Goal: Information Seeking & Learning: Learn about a topic

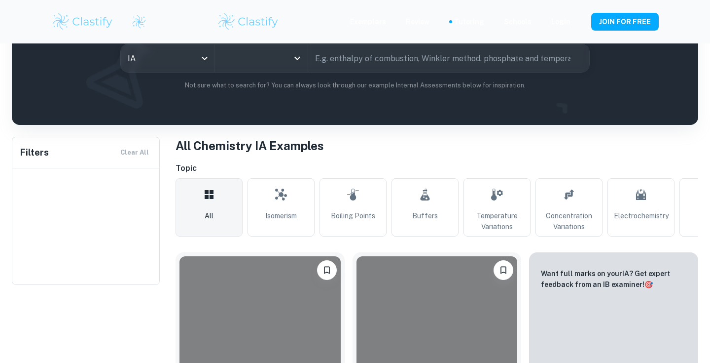
scroll to position [125, 0]
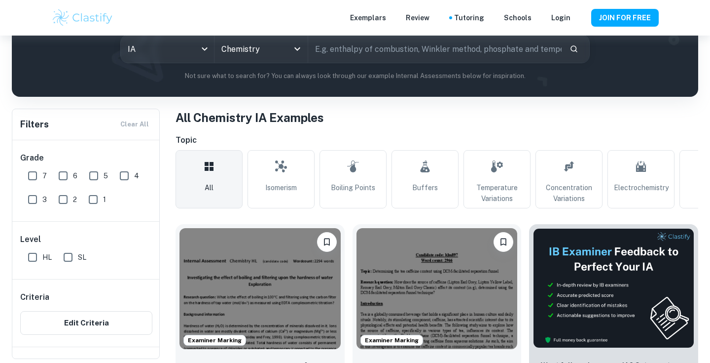
type input "Chemistry"
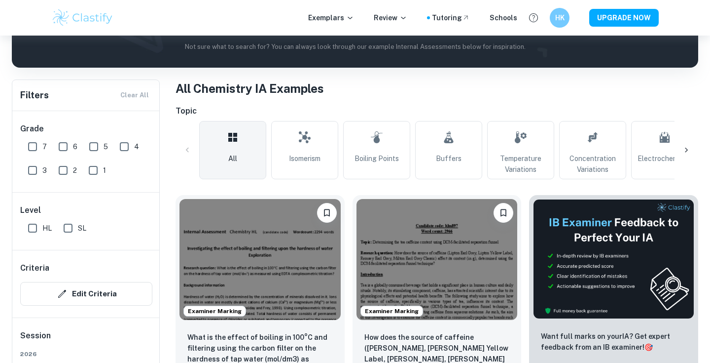
scroll to position [188, 0]
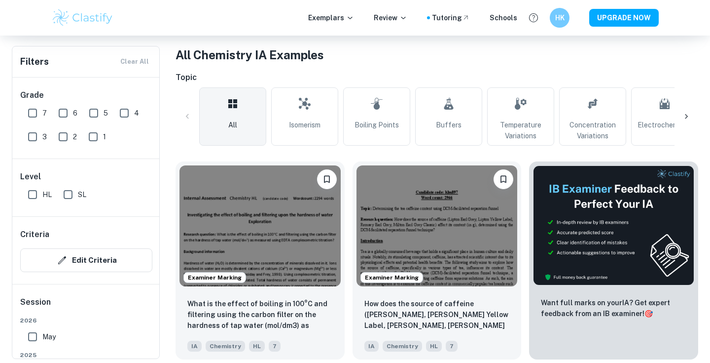
click at [36, 118] on input "7" at bounding box center [33, 113] width 20 height 20
checkbox input "true"
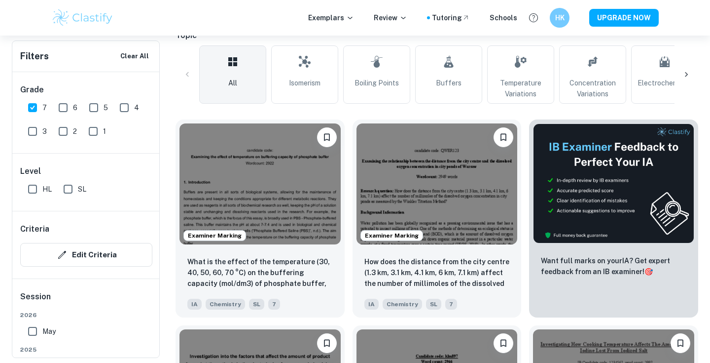
scroll to position [277, 0]
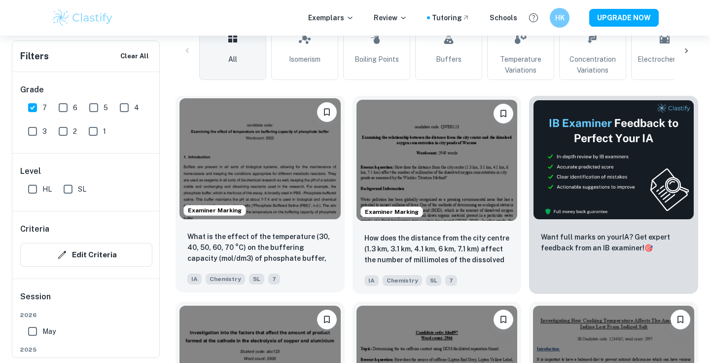
click at [294, 207] on img at bounding box center [260, 158] width 161 height 121
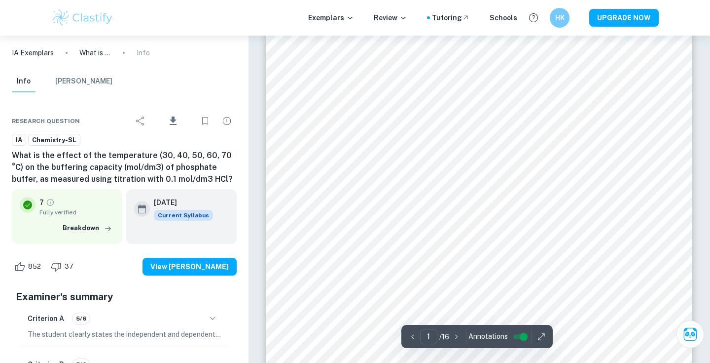
scroll to position [191, 0]
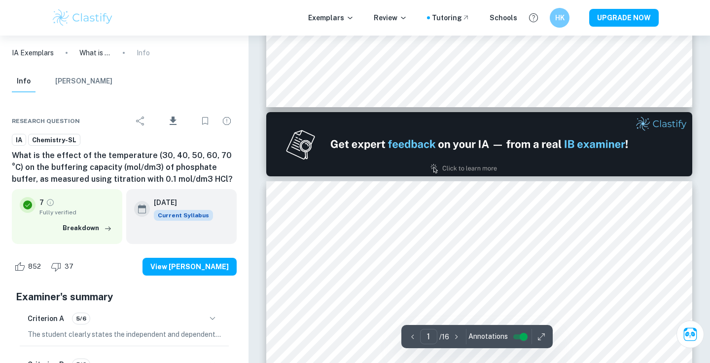
type input "2"
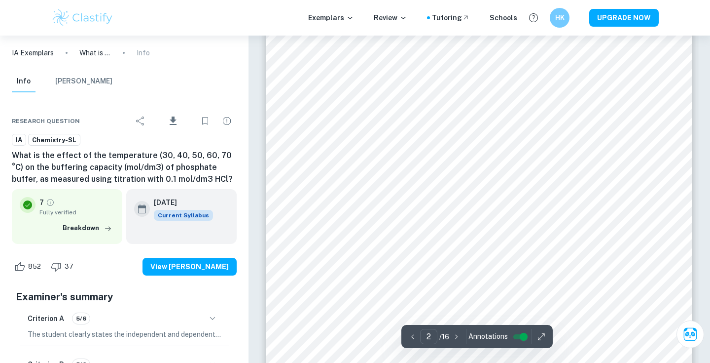
scroll to position [940, 0]
